Goal: Navigation & Orientation: Find specific page/section

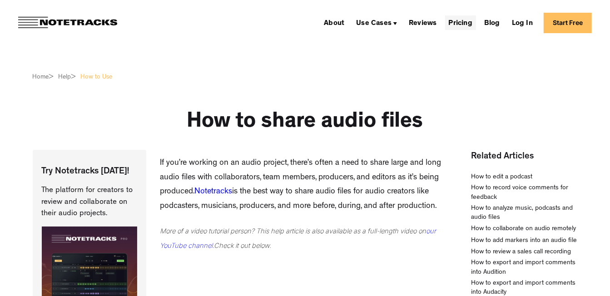
click at [466, 18] on link "Pricing" at bounding box center [460, 22] width 31 height 15
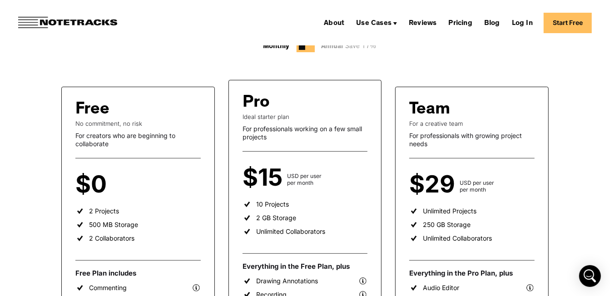
scroll to position [165, 0]
